Goal: Task Accomplishment & Management: Complete application form

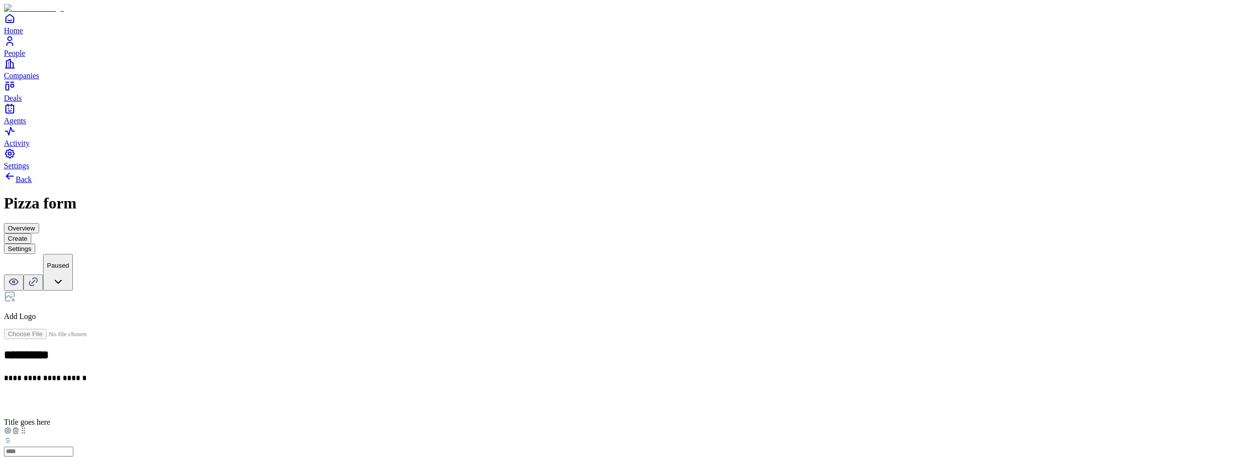
click at [18, 429] on icon at bounding box center [15, 431] width 4 height 4
click at [18, 421] on icon at bounding box center [15, 423] width 4 height 4
click at [35, 243] on button "Settings" at bounding box center [19, 248] width 31 height 10
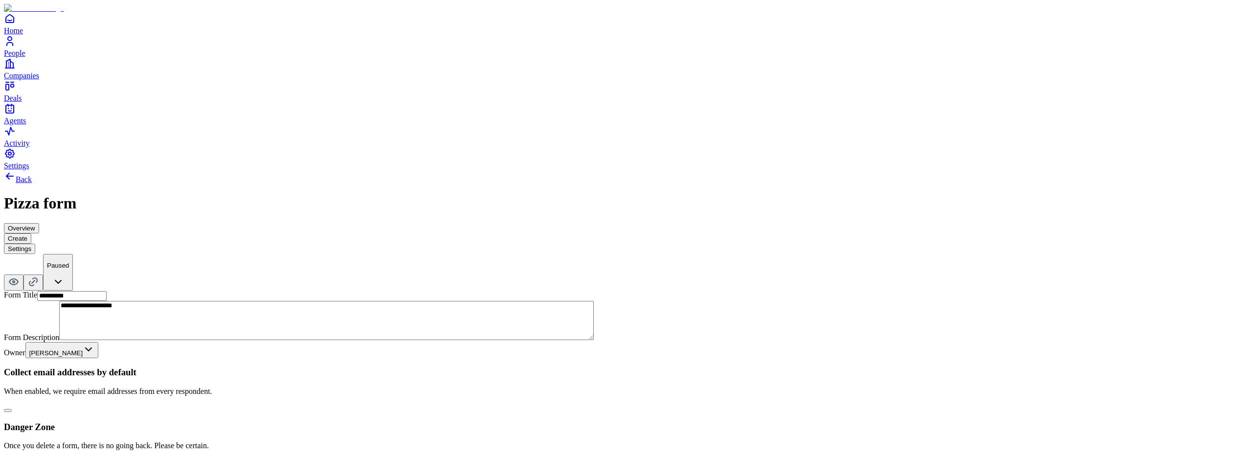
click at [12, 409] on button "button" at bounding box center [8, 410] width 8 height 3
click at [31, 233] on button "Create" at bounding box center [17, 238] width 27 height 10
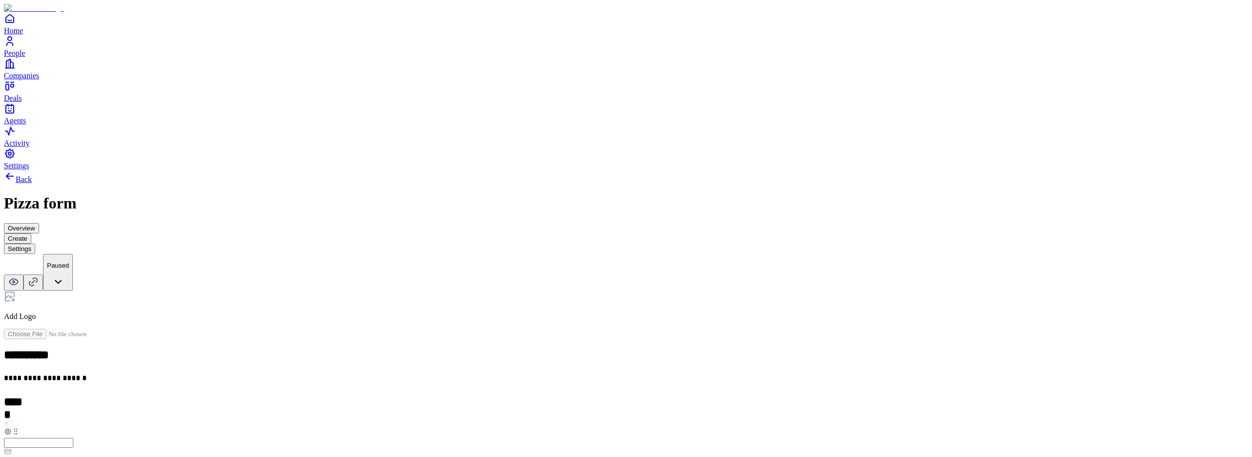
click at [25, 395] on h2 "*****" at bounding box center [15, 402] width 22 height 14
click at [396, 187] on div "**********" at bounding box center [626, 320] width 1244 height 301
click at [74, 456] on span "Add New Element" at bounding box center [45, 466] width 58 height 8
click at [588, 290] on div "**********" at bounding box center [626, 380] width 1244 height 181
click at [35, 243] on button "Settings" at bounding box center [19, 248] width 31 height 10
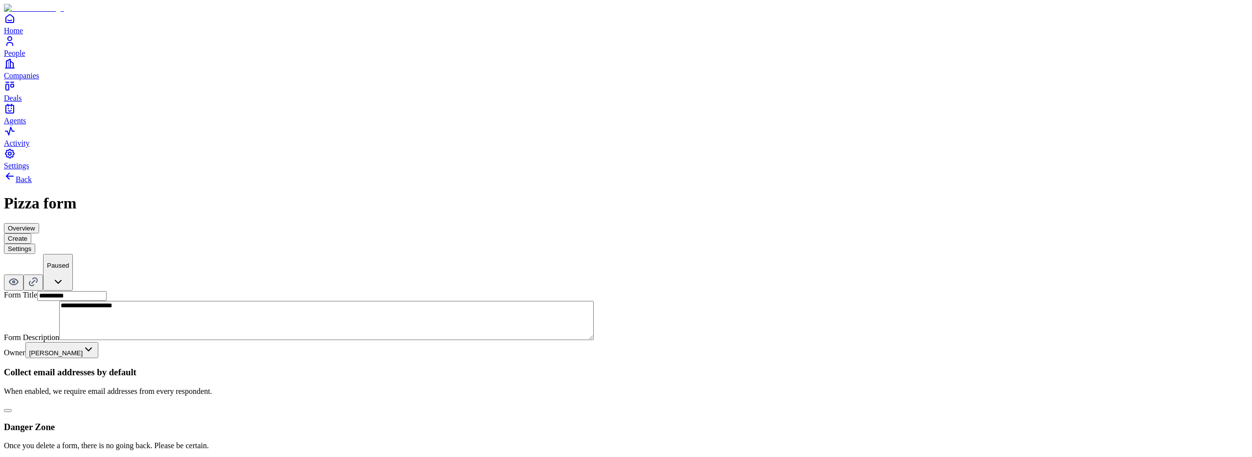
click at [12, 409] on button "button" at bounding box center [8, 410] width 8 height 3
click at [31, 233] on button "Create" at bounding box center [17, 238] width 27 height 10
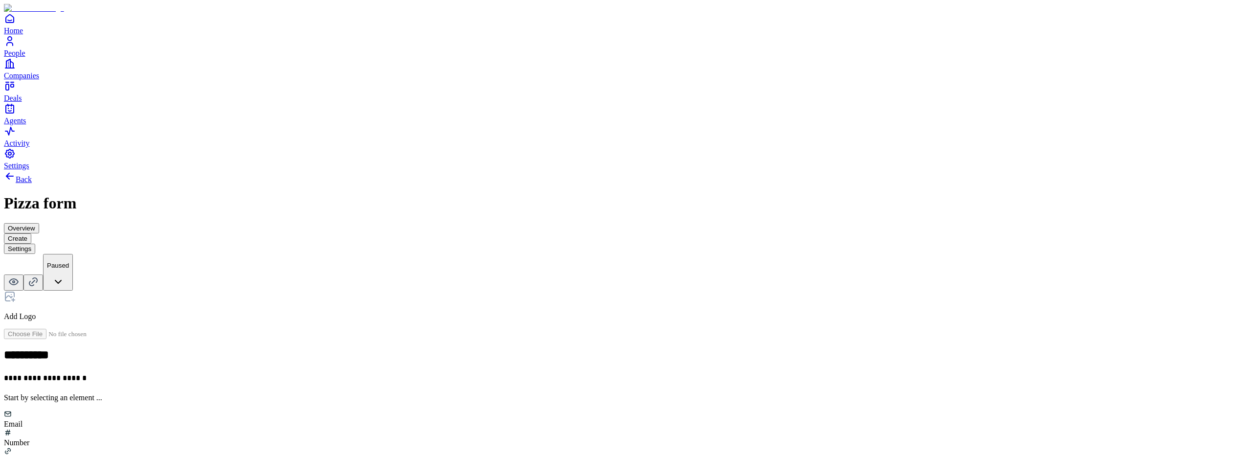
click at [574, 428] on div "Number" at bounding box center [626, 437] width 1244 height 19
click at [20, 426] on icon at bounding box center [16, 430] width 8 height 8
click at [593, 428] on div "Number" at bounding box center [626, 437] width 1244 height 19
click at [540, 395] on h2 at bounding box center [626, 401] width 1244 height 13
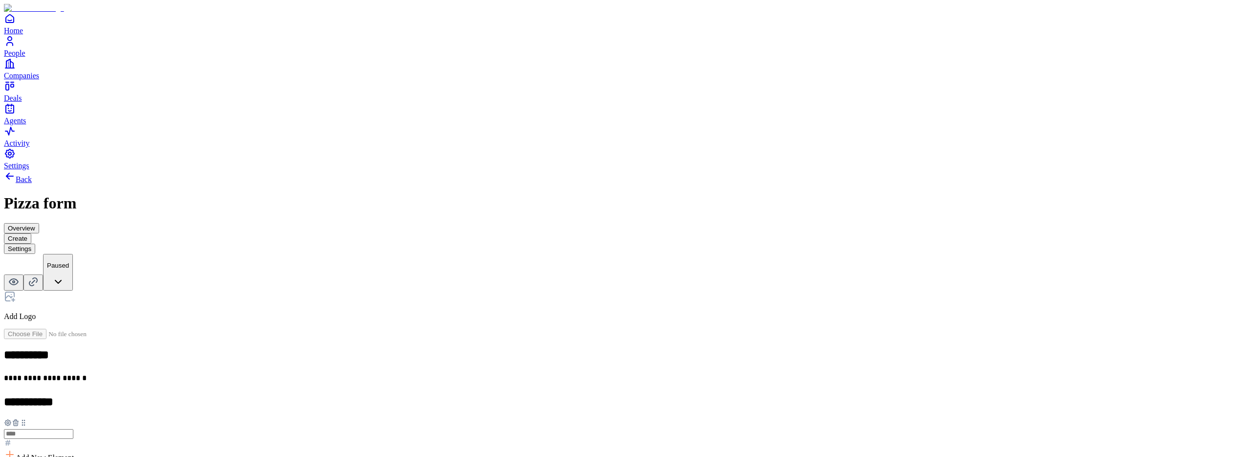
click at [16, 448] on icon at bounding box center [10, 454] width 12 height 12
click at [541, 358] on div "Money" at bounding box center [542, 367] width 60 height 19
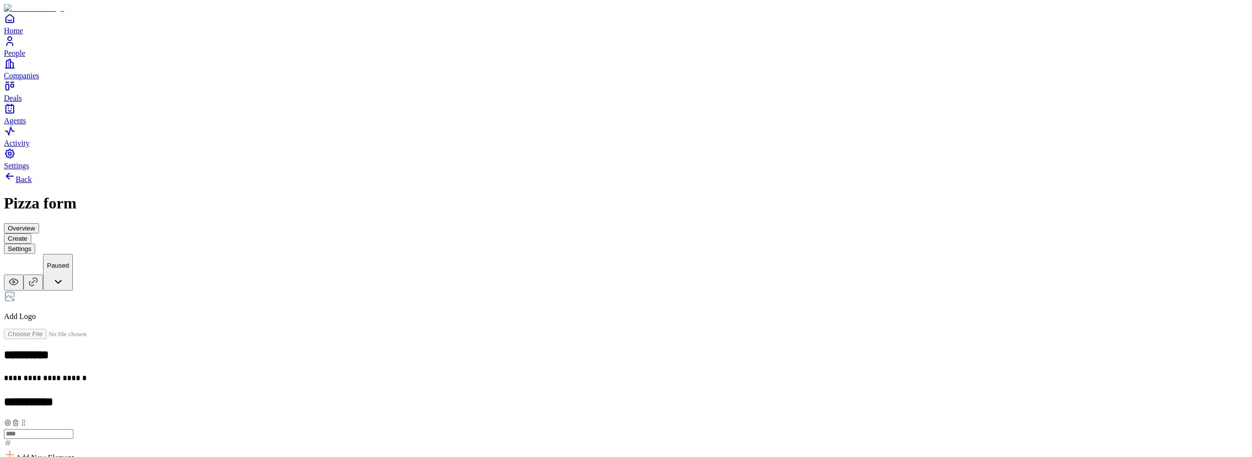
click at [572, 373] on div "Multiple choice" at bounding box center [542, 377] width 60 height 9
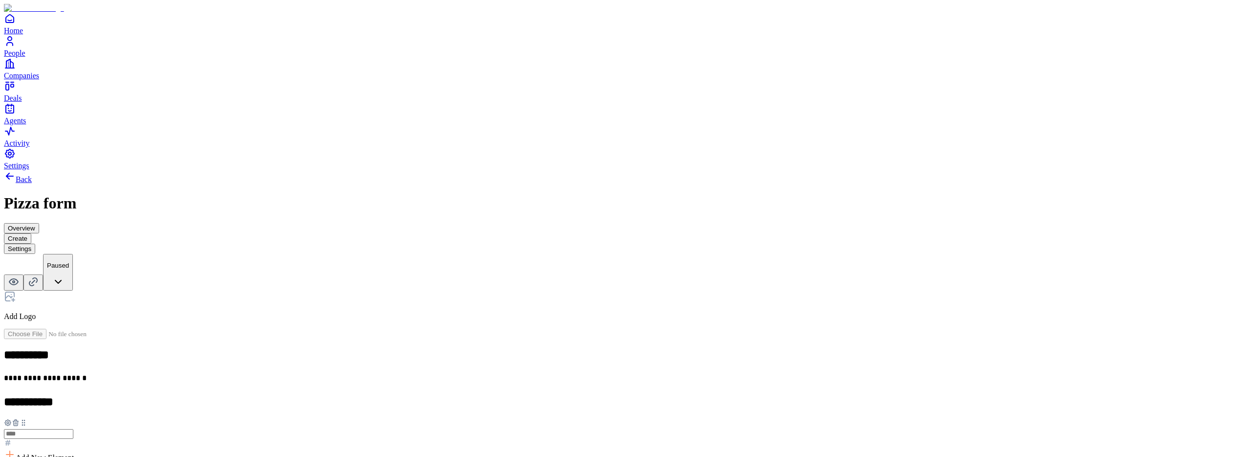
drag, startPoint x: 383, startPoint y: 271, endPoint x: 493, endPoint y: 328, distance: 123.5
click at [383, 272] on div "**********" at bounding box center [626, 459] width 1244 height 579
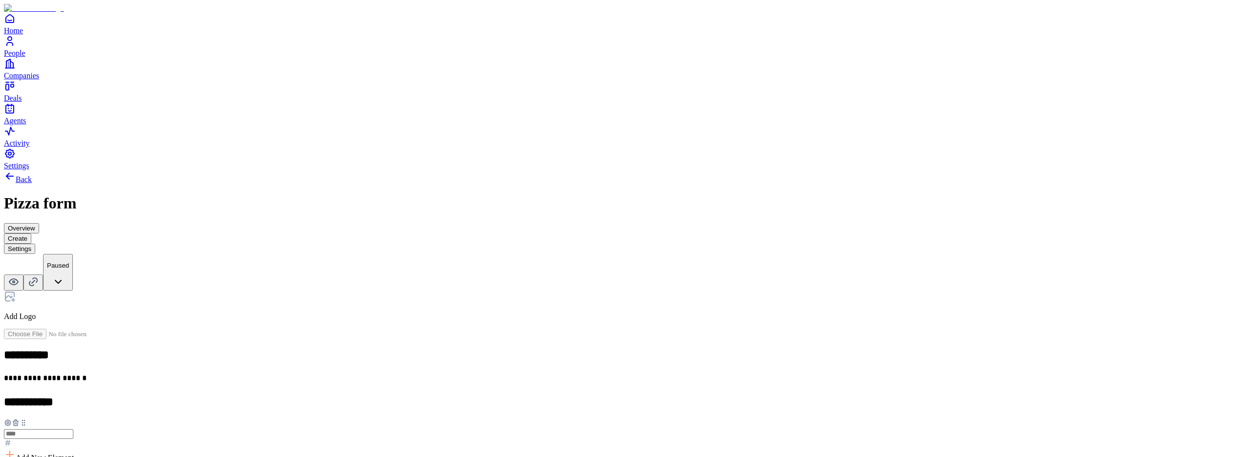
click at [18, 421] on icon at bounding box center [15, 423] width 4 height 4
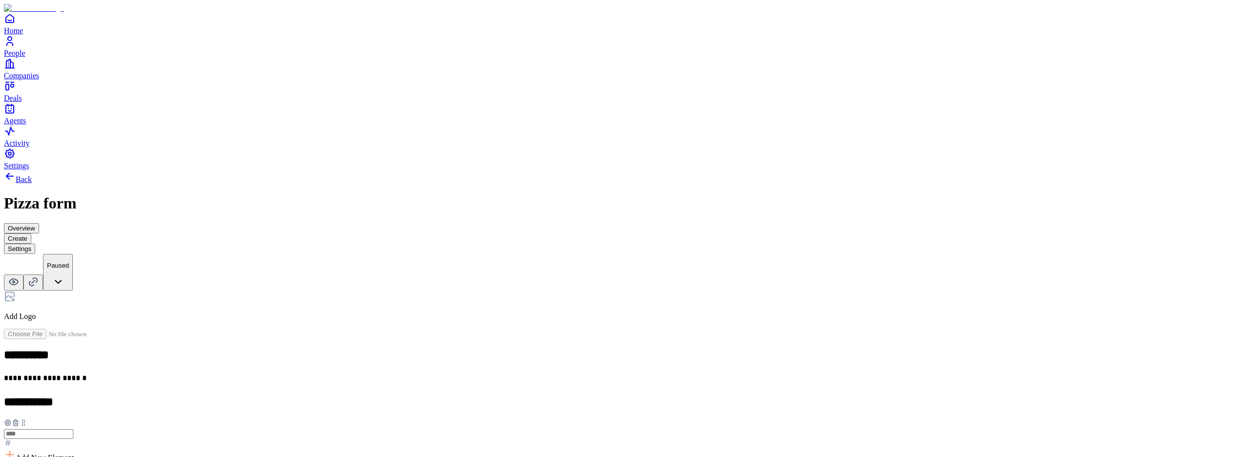
scroll to position [41, 0]
click at [18, 421] on icon at bounding box center [15, 423] width 4 height 4
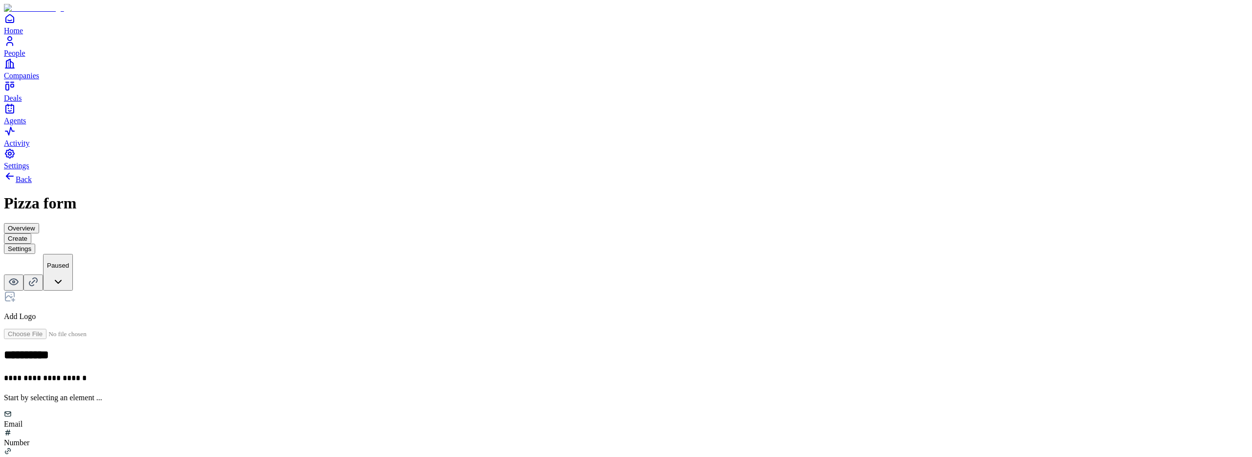
click at [590, 428] on div "Number" at bounding box center [626, 437] width 1244 height 19
click at [18, 429] on icon at bounding box center [15, 431] width 4 height 4
click at [588, 428] on div "Number" at bounding box center [626, 437] width 1244 height 19
click at [15, 430] on icon at bounding box center [15, 431] width 0 height 2
click at [591, 428] on div "Number" at bounding box center [626, 437] width 1244 height 19
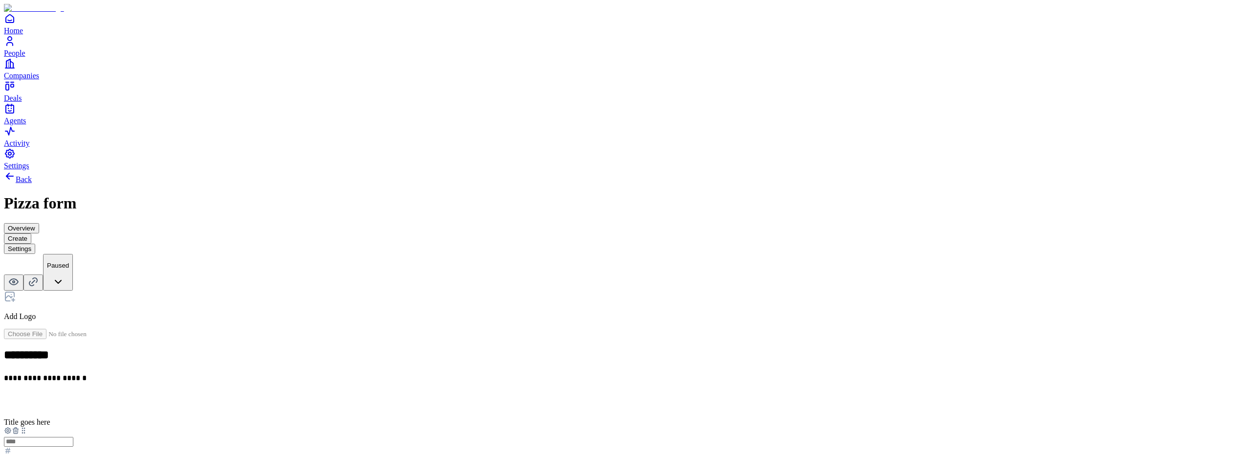
click at [546, 395] on h2 at bounding box center [626, 401] width 1244 height 13
click at [35, 243] on button "Settings" at bounding box center [19, 248] width 31 height 10
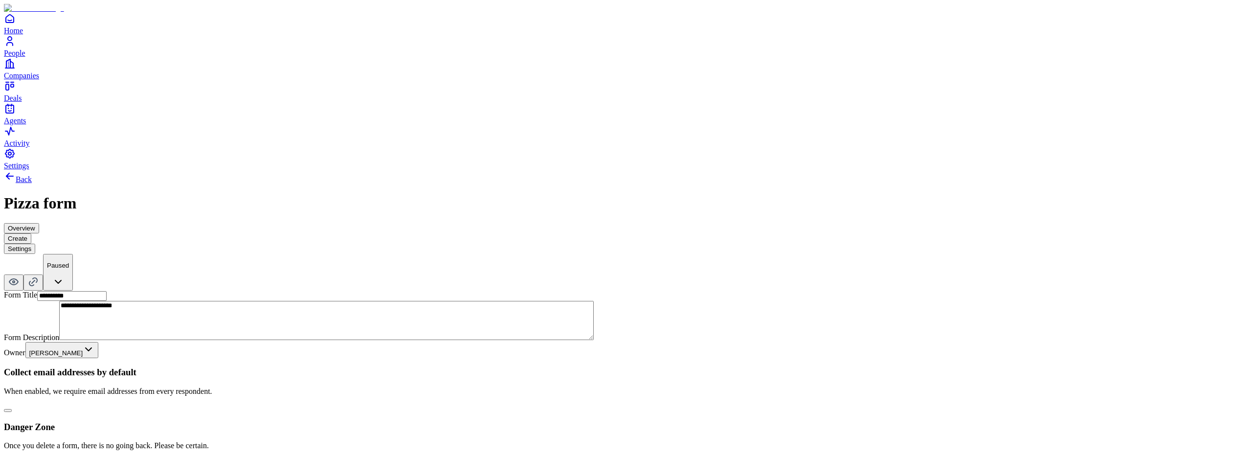
click at [31, 233] on button "Create" at bounding box center [17, 238] width 27 height 10
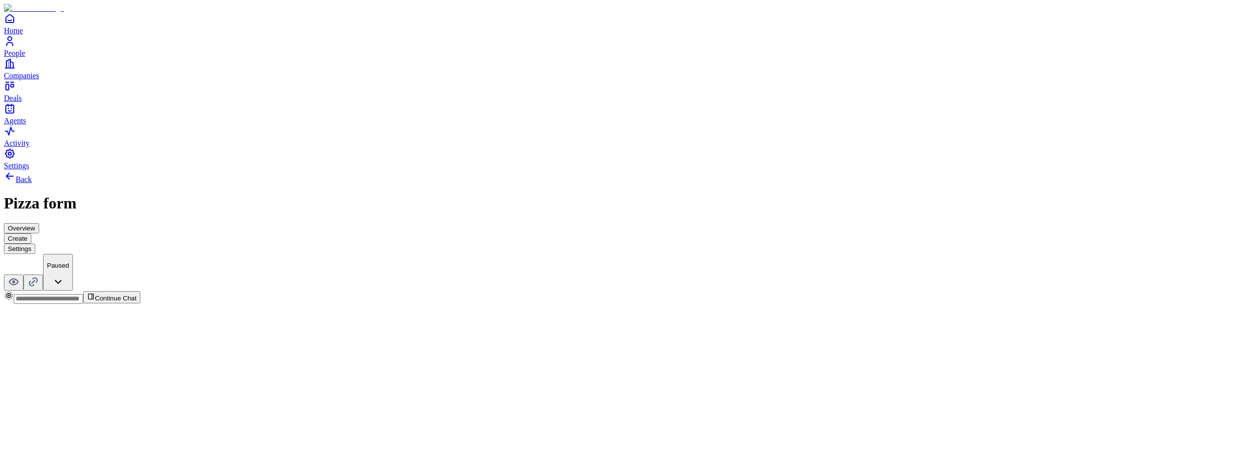
click at [31, 233] on button "Create" at bounding box center [17, 238] width 27 height 10
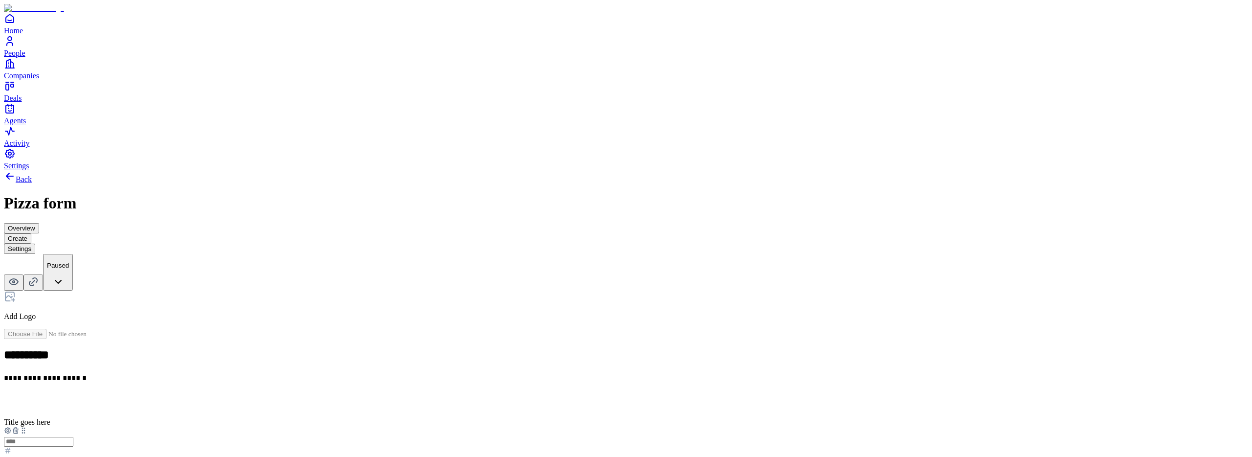
click at [547, 395] on h2 at bounding box center [626, 401] width 1244 height 13
click at [35, 243] on button "Settings" at bounding box center [19, 248] width 31 height 10
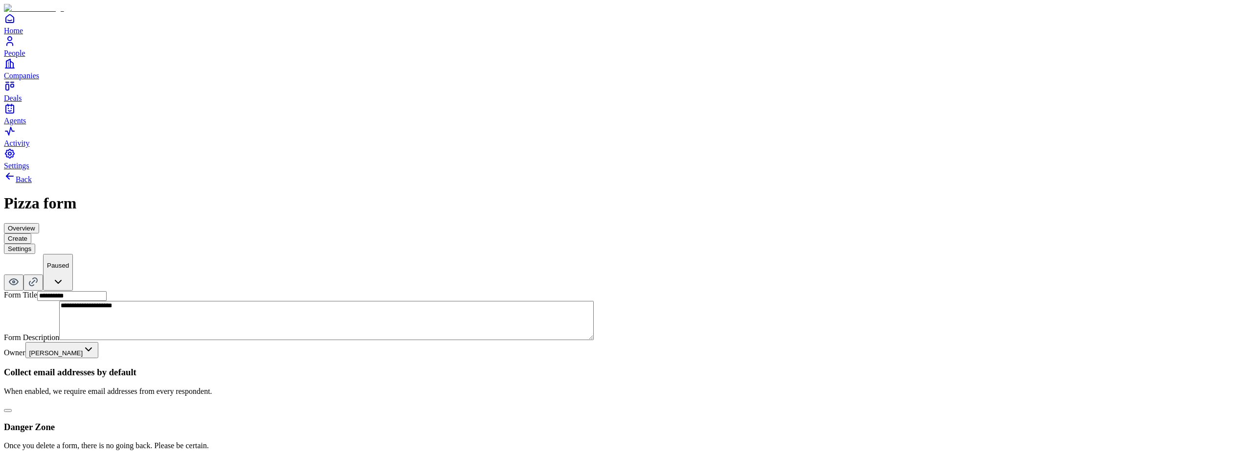
click at [12, 409] on button "button" at bounding box center [8, 410] width 8 height 3
click at [31, 233] on button "Create" at bounding box center [17, 238] width 27 height 10
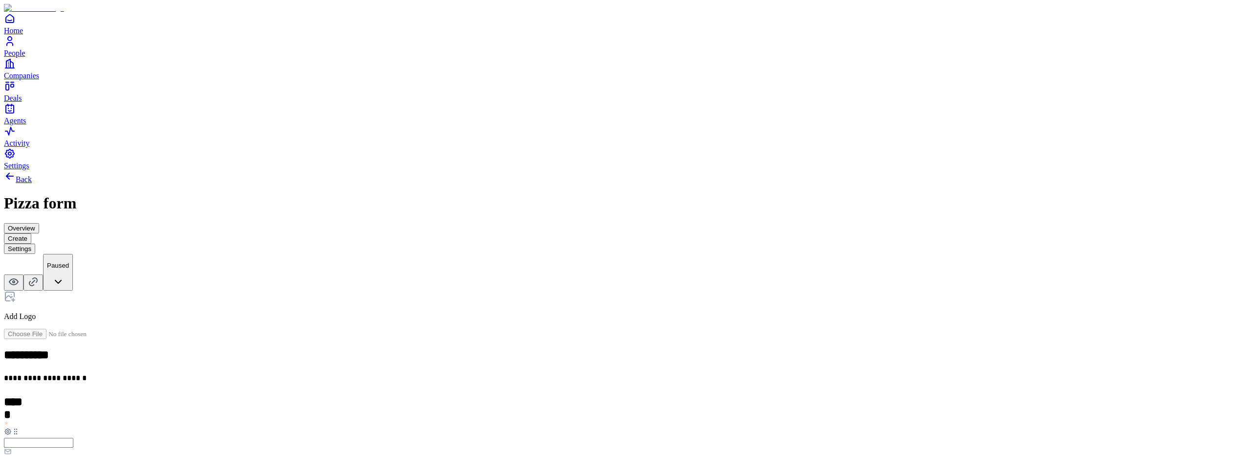
click at [32, 175] on link "Back" at bounding box center [18, 179] width 28 height 8
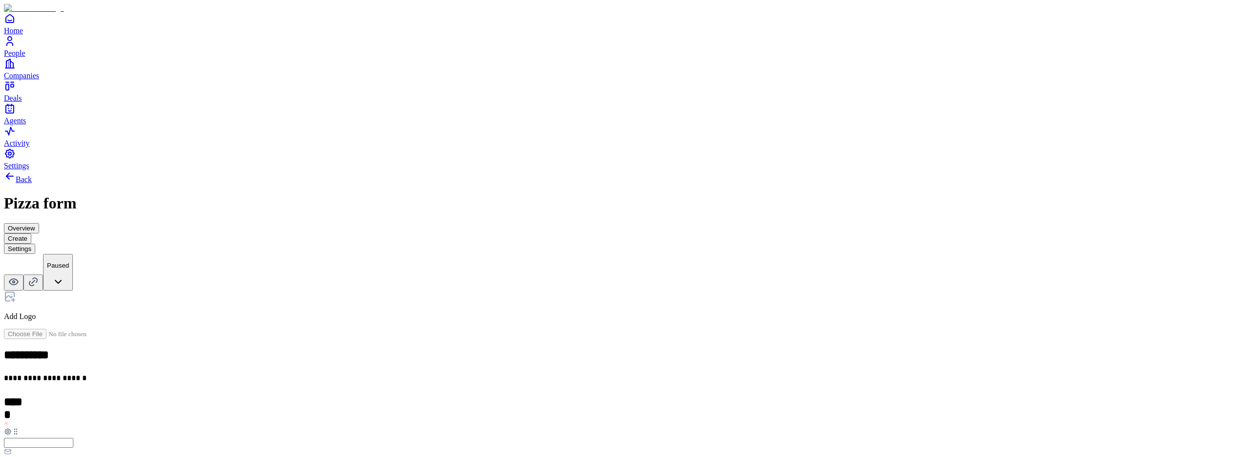
click at [35, 243] on button "Settings" at bounding box center [19, 248] width 31 height 10
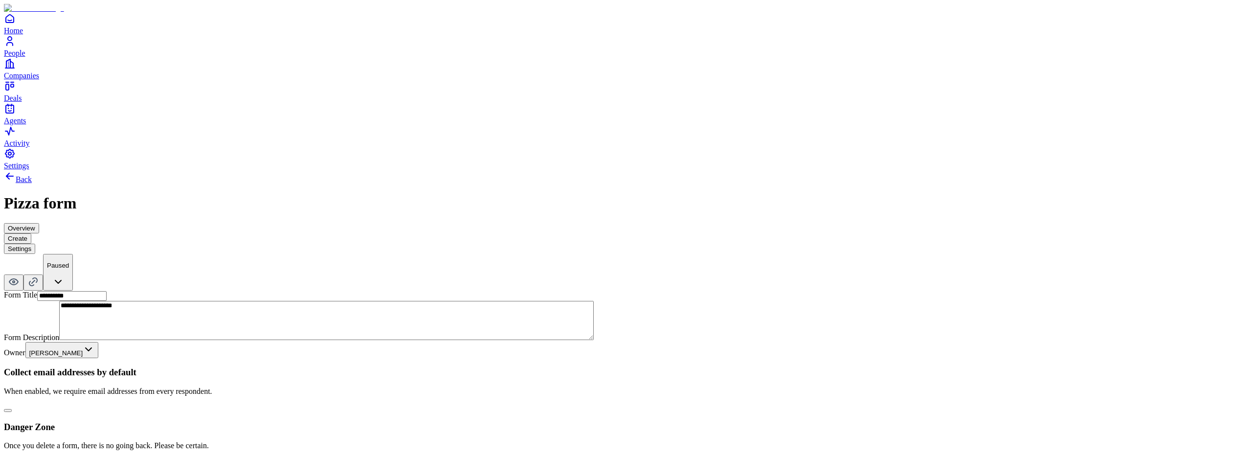
click at [12, 409] on button "button" at bounding box center [8, 410] width 8 height 3
click at [31, 233] on button "Create" at bounding box center [17, 238] width 27 height 10
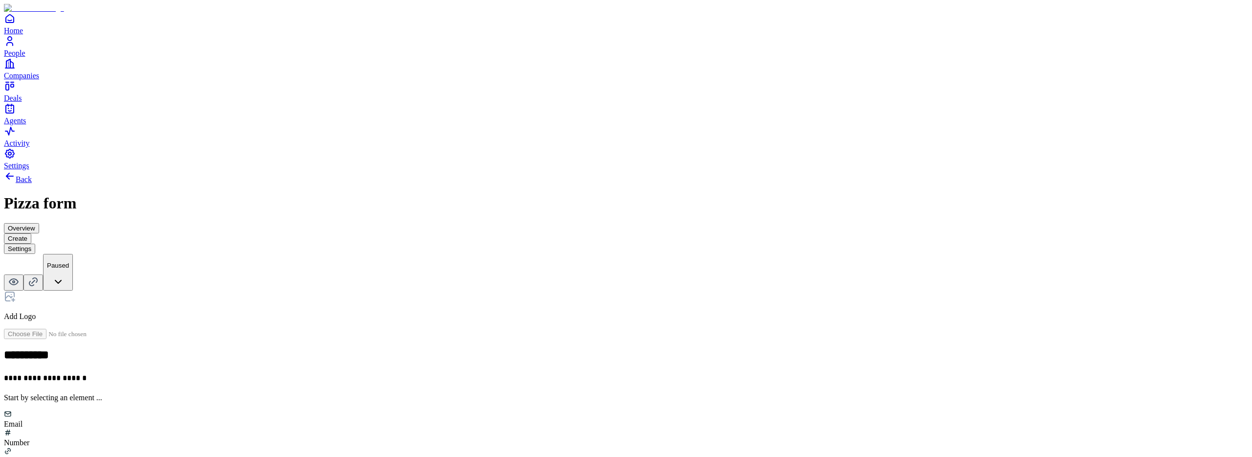
click at [544, 454] on h3 at bounding box center [626, 459] width 1244 height 10
click at [541, 395] on h2 at bounding box center [626, 401] width 1244 height 13
type button "on"
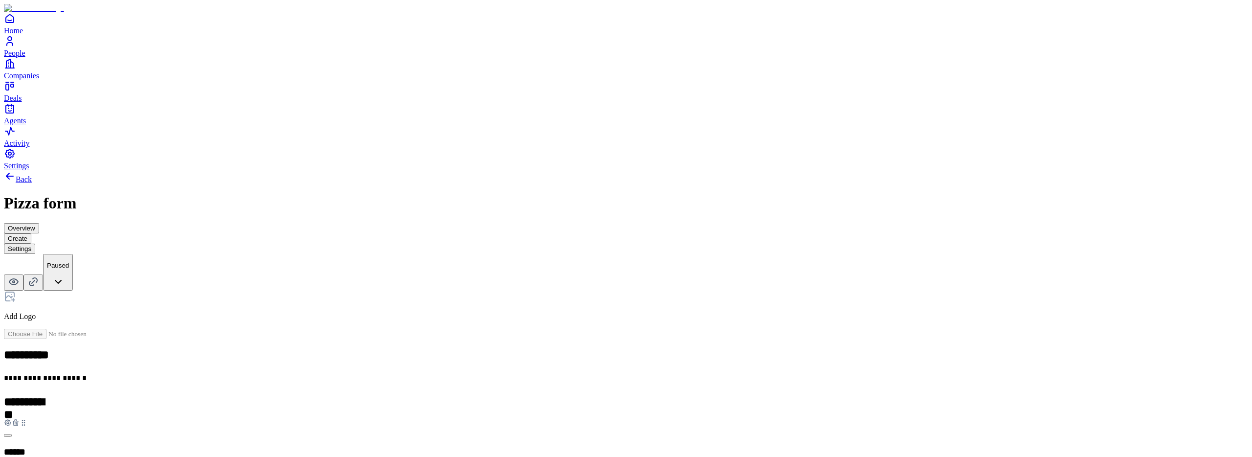
click at [19, 421] on icon at bounding box center [15, 421] width 5 height 0
click at [386, 170] on div "**********" at bounding box center [626, 382] width 1244 height 425
click at [16, 170] on icon at bounding box center [10, 176] width 12 height 12
